Goal: Task Accomplishment & Management: Use online tool/utility

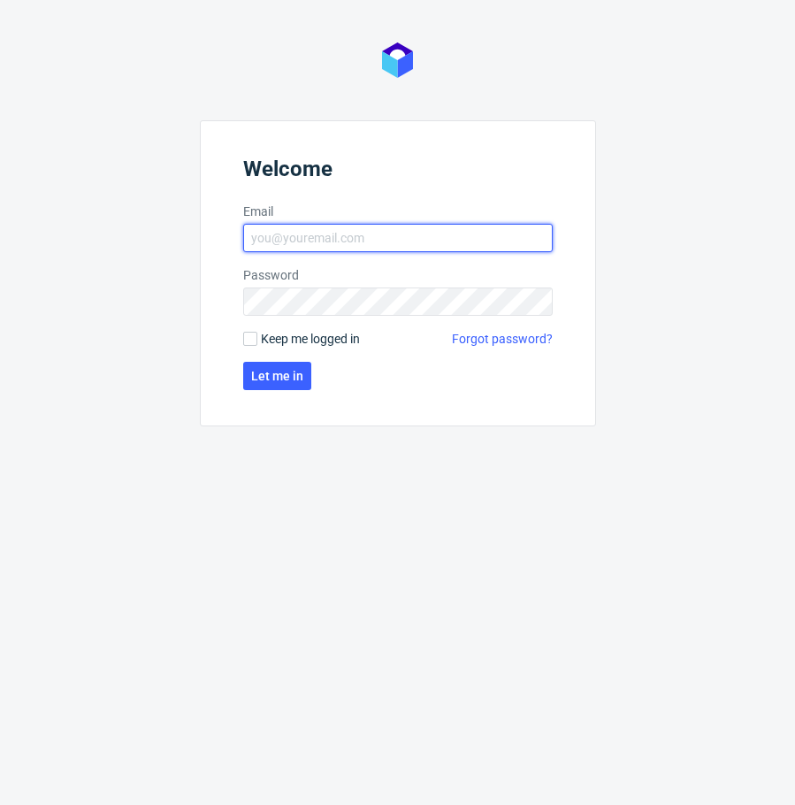
click at [331, 231] on input "Email" at bounding box center [398, 238] width 310 height 28
type input "[PERSON_NAME][EMAIL_ADDRESS][DOMAIN_NAME]"
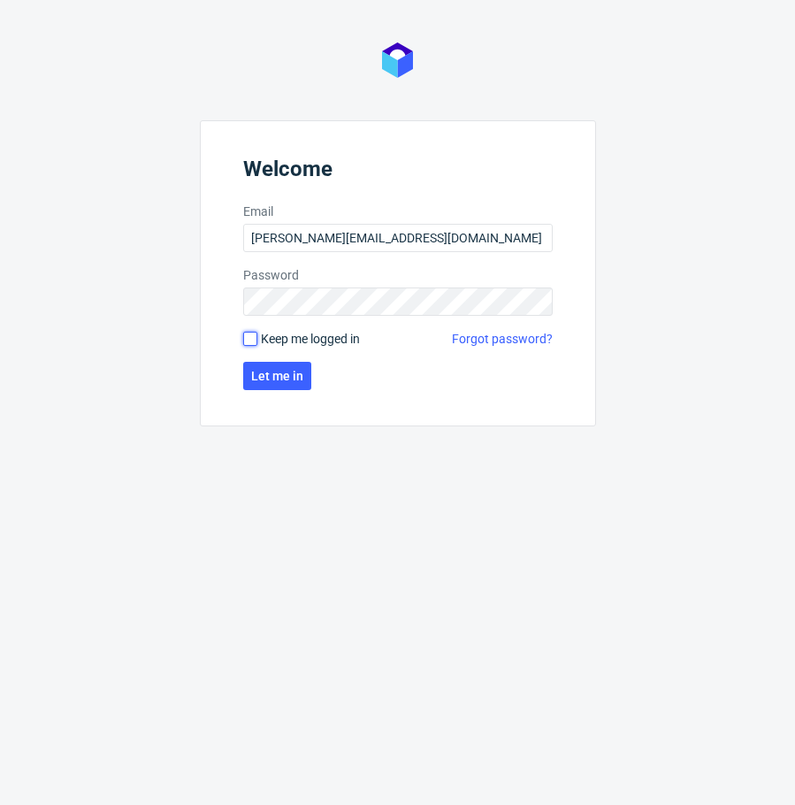
click at [249, 335] on input "Keep me logged in" at bounding box center [250, 339] width 14 height 14
checkbox input "true"
click at [261, 376] on span "Let me in" at bounding box center [277, 376] width 52 height 12
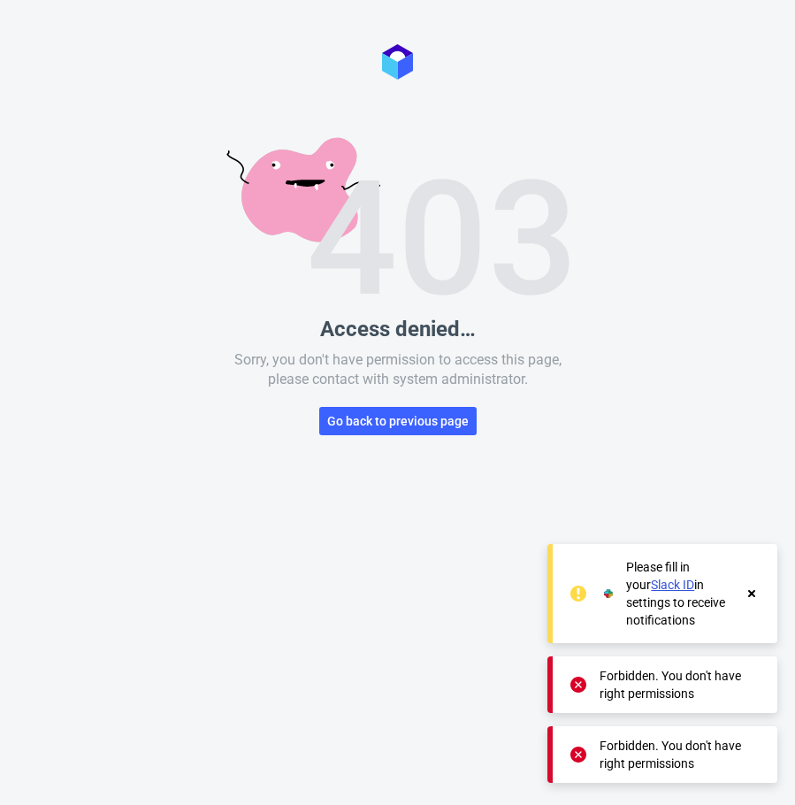
click at [362, 422] on span "Go back to previous page" at bounding box center [398, 421] width 142 height 12
